Goal: Navigation & Orientation: Understand site structure

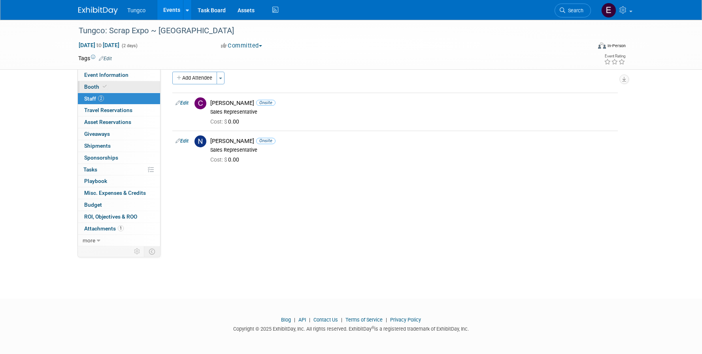
click at [99, 87] on span "Booth" at bounding box center [96, 86] width 24 height 6
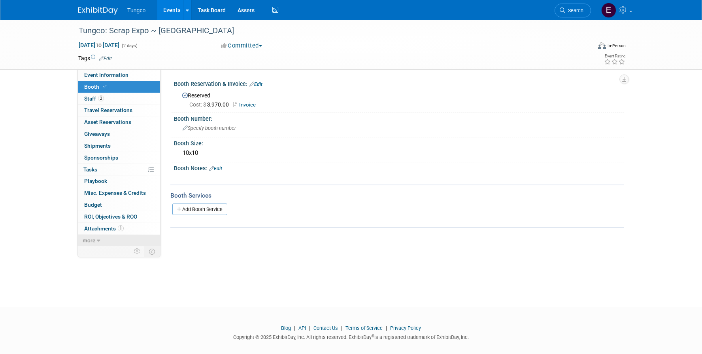
click at [93, 241] on span "more" at bounding box center [89, 240] width 13 height 6
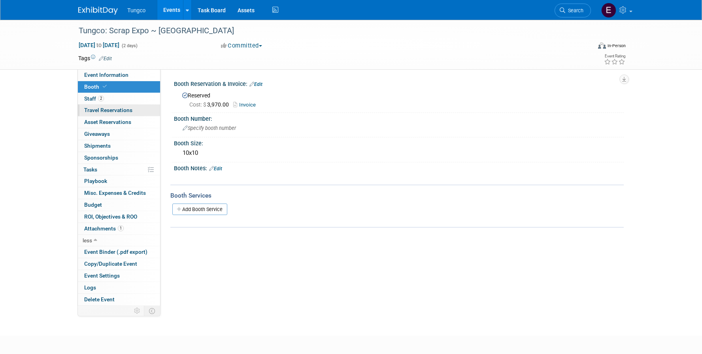
click at [91, 109] on span "Travel Reservations 0" at bounding box center [108, 110] width 48 height 6
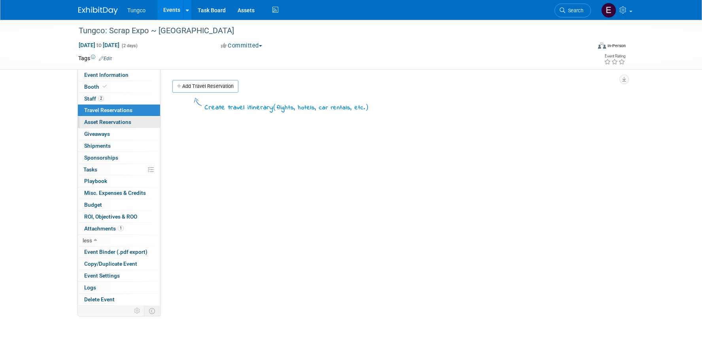
click at [91, 123] on span "Asset Reservations 0" at bounding box center [107, 122] width 47 height 6
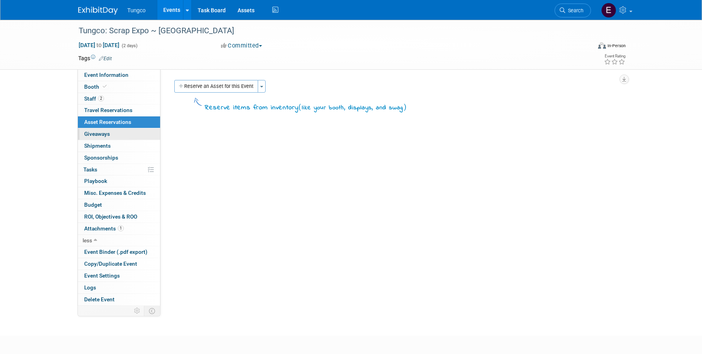
click at [91, 131] on span "Giveaways 0" at bounding box center [97, 134] width 26 height 6
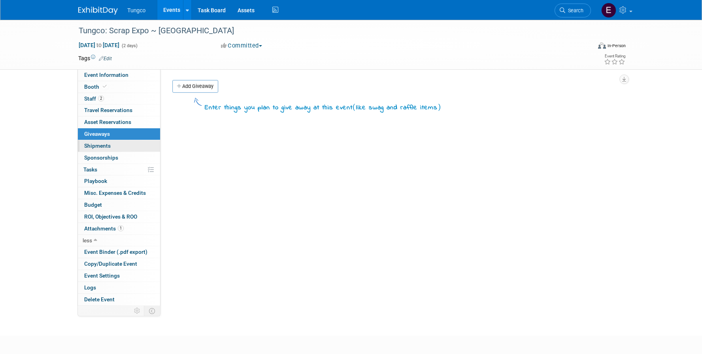
click at [92, 143] on span "Shipments 0" at bounding box center [97, 145] width 26 height 6
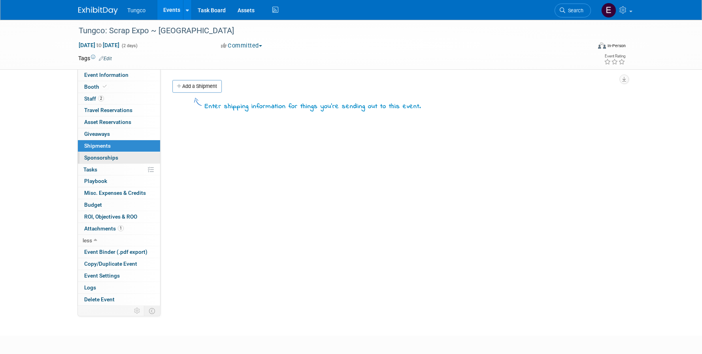
click at [94, 159] on span "Sponsorships 0" at bounding box center [101, 157] width 34 height 6
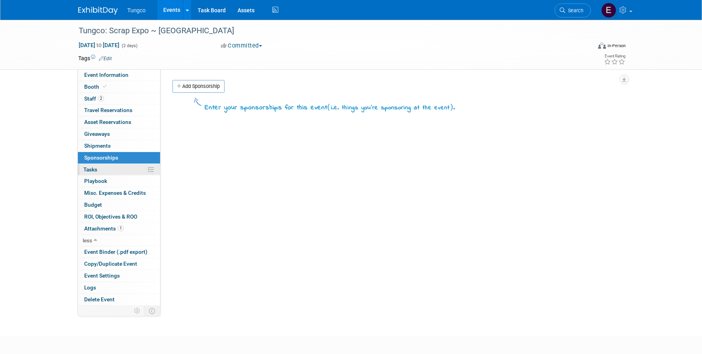
click at [94, 167] on span "Tasks 0%" at bounding box center [90, 169] width 14 height 6
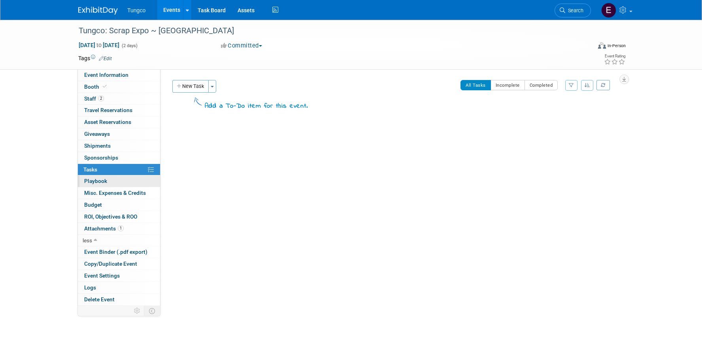
click at [99, 180] on span "Playbook 0" at bounding box center [95, 181] width 23 height 6
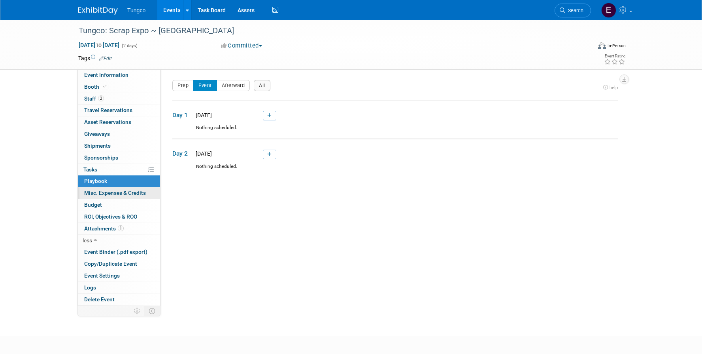
click at [110, 191] on span "Misc. Expenses & Credits 0" at bounding box center [115, 192] width 62 height 6
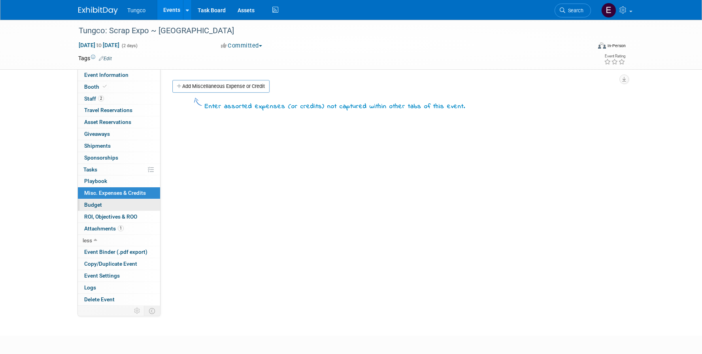
click at [107, 200] on link "Budget" at bounding box center [119, 204] width 82 height 11
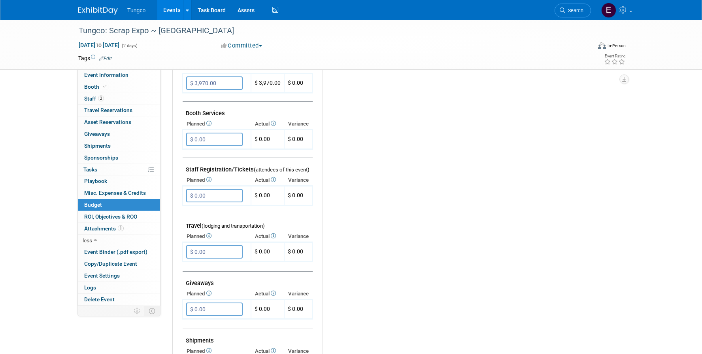
scroll to position [192, 0]
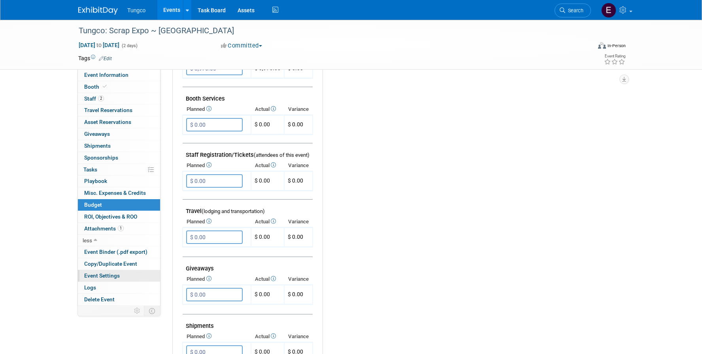
click at [100, 277] on span "Event Settings" at bounding box center [102, 275] width 36 height 6
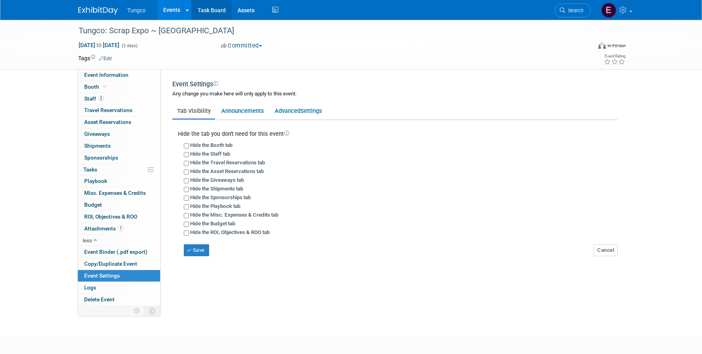
click at [216, 10] on link "Task Board" at bounding box center [212, 10] width 40 height 20
